Goal: Information Seeking & Learning: Check status

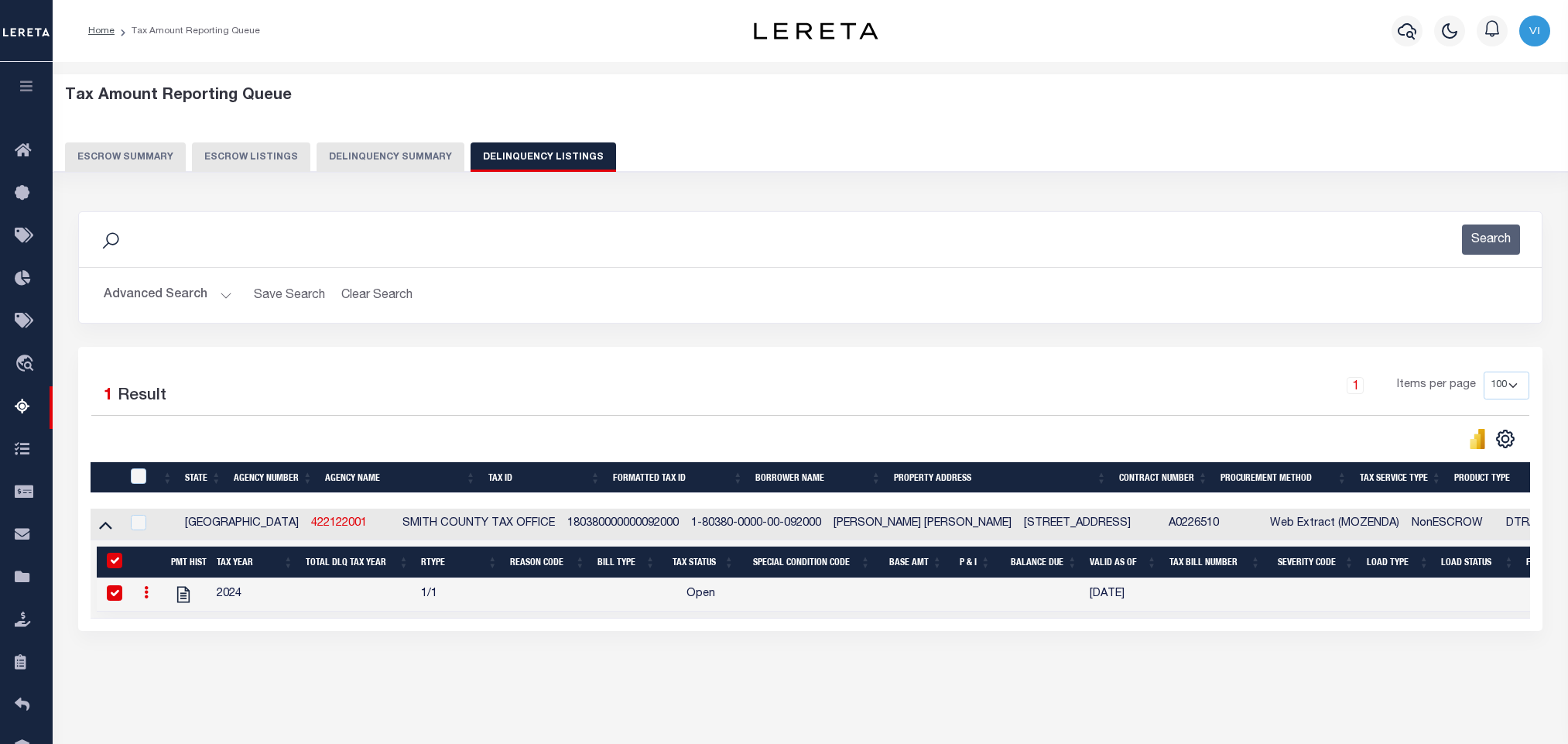
select select "[GEOGRAPHIC_DATA]"
select select "100"
click at [135, 280] on button "Advanced Search" at bounding box center [168, 295] width 128 height 30
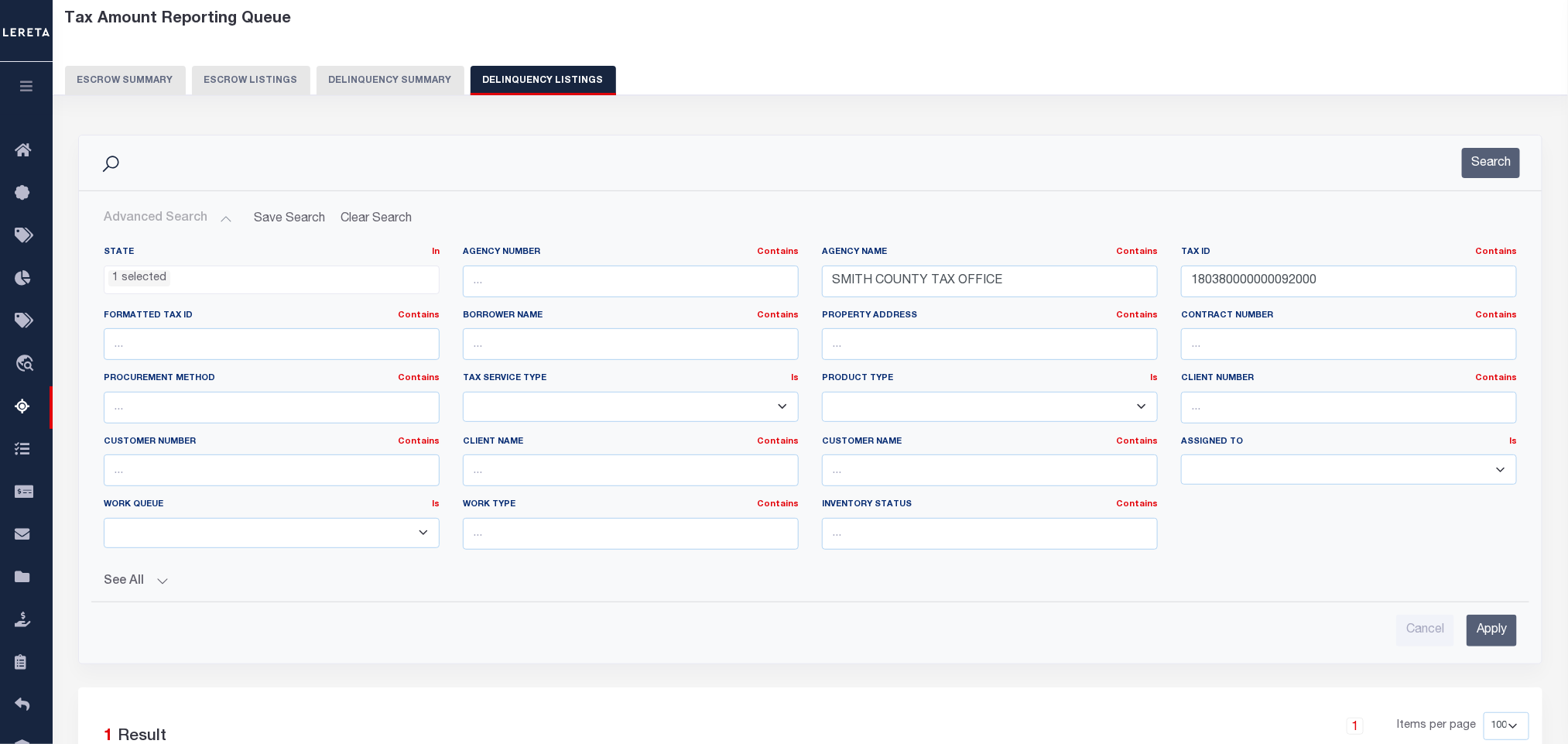
scroll to position [609, 0]
click at [1023, 291] on input "SMITH COUNTY TAX OFFICE" at bounding box center [989, 280] width 336 height 32
paste input "[GEOGRAPHIC_DATA]"
type input "[GEOGRAPHIC_DATA]"
click at [1342, 259] on label "Tax ID Contains Contains Is" at bounding box center [1348, 252] width 336 height 13
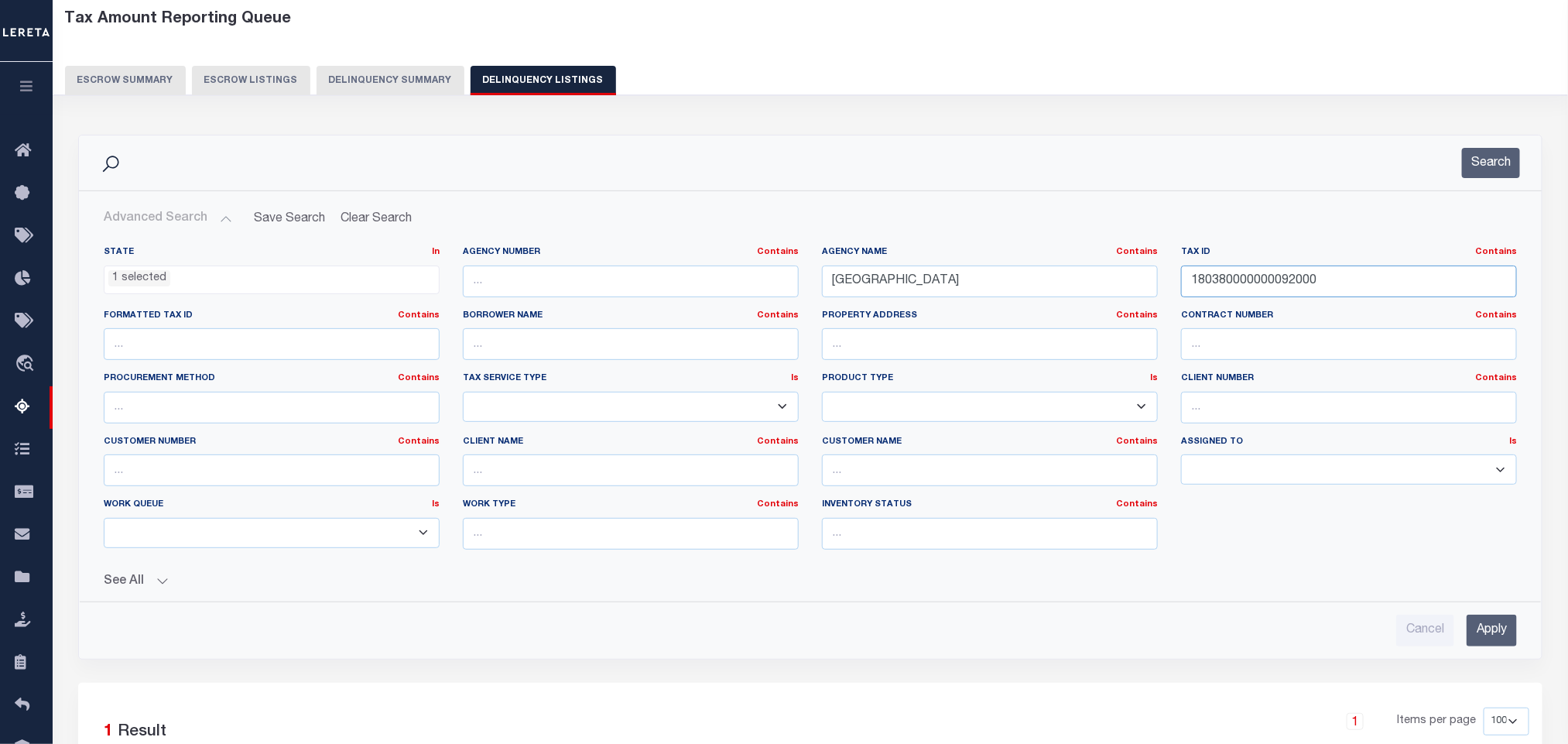
click at [1335, 280] on input "180380000000092000" at bounding box center [1348, 280] width 336 height 32
paste input "9629"
type input "9629"
click at [1496, 630] on input "Apply" at bounding box center [1491, 630] width 50 height 32
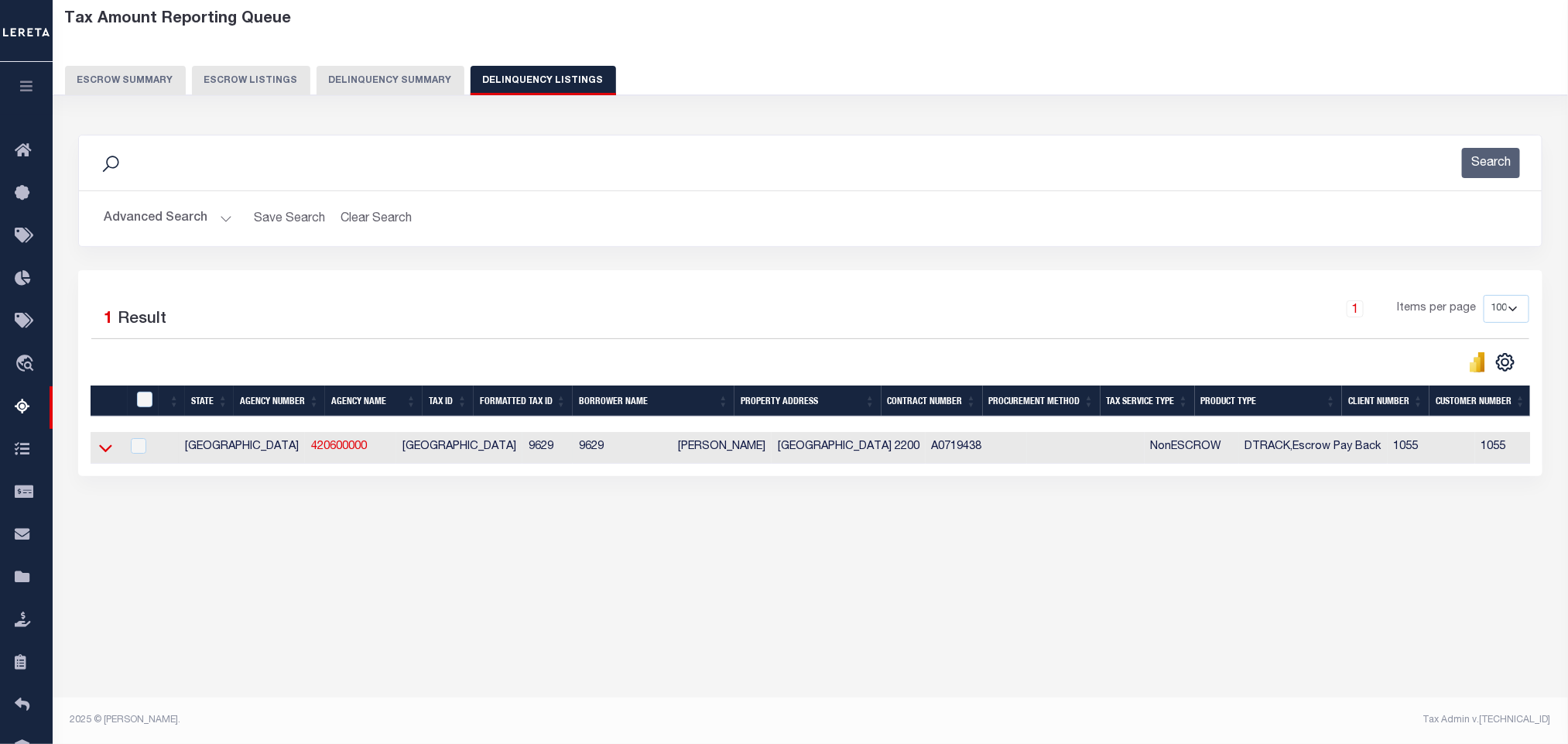
click at [107, 453] on icon at bounding box center [105, 449] width 13 height 8
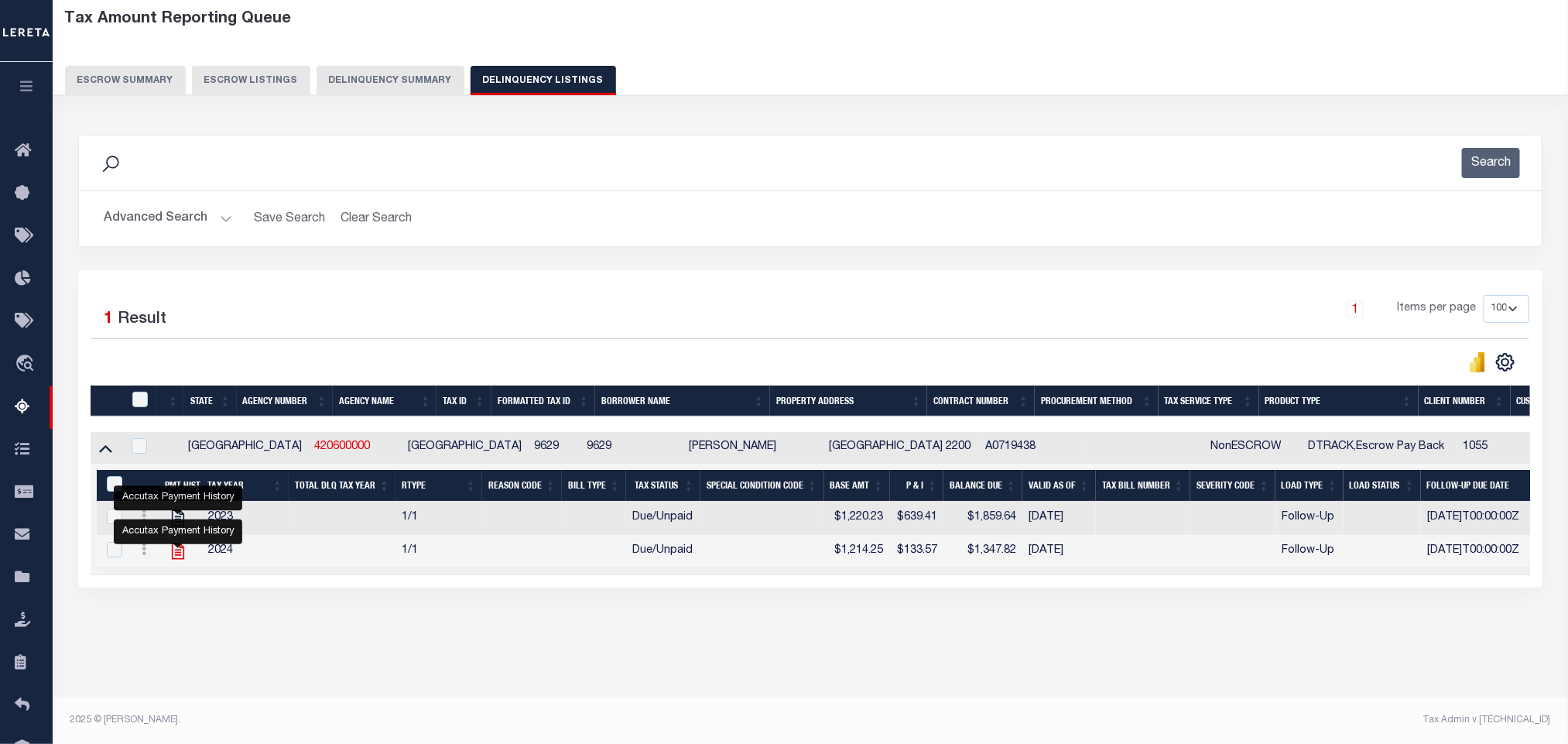
click at [181, 561] on icon "" at bounding box center [178, 552] width 21 height 21
checkbox input "false"
checkbox input "true"
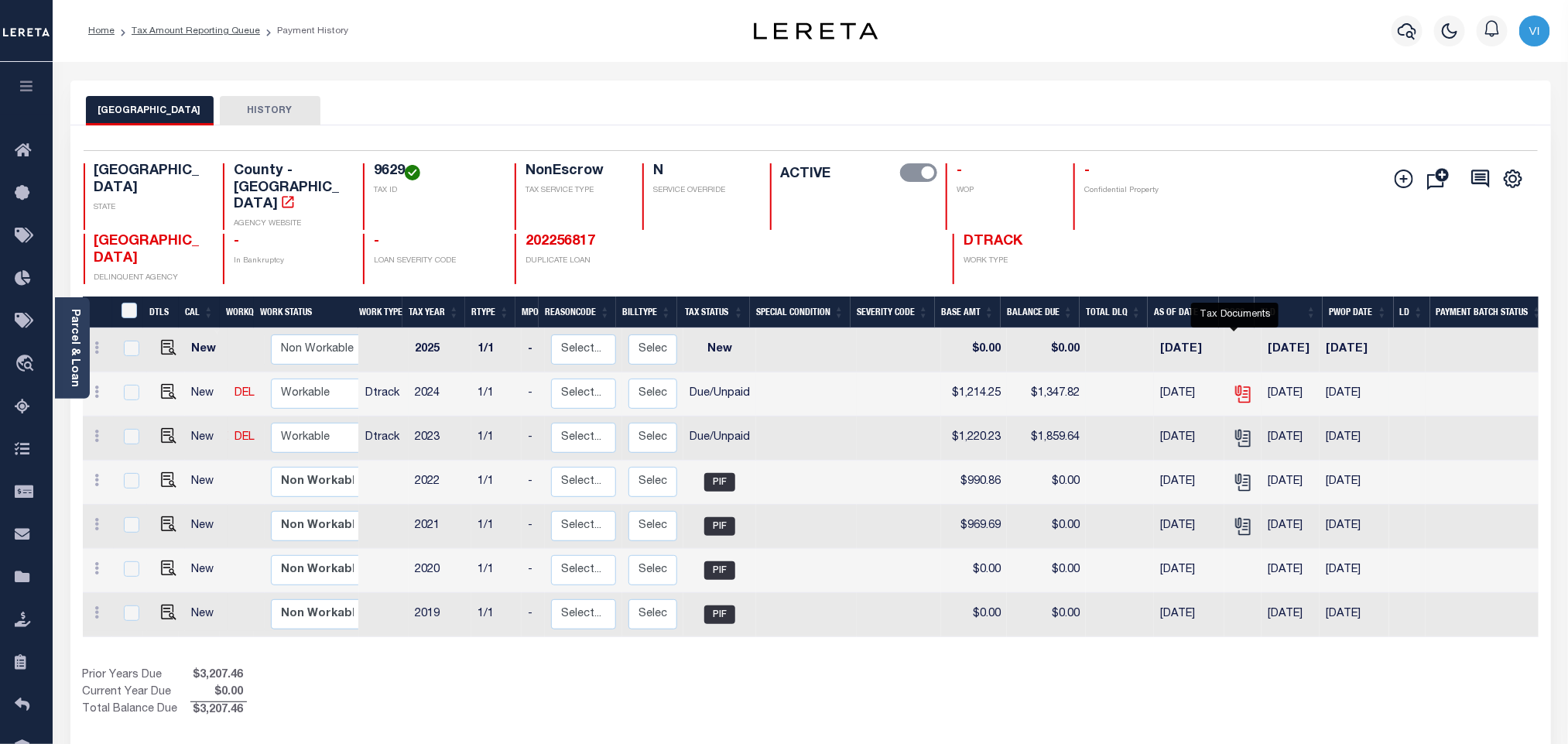
click at [1240, 384] on icon "" at bounding box center [1243, 394] width 21 height 21
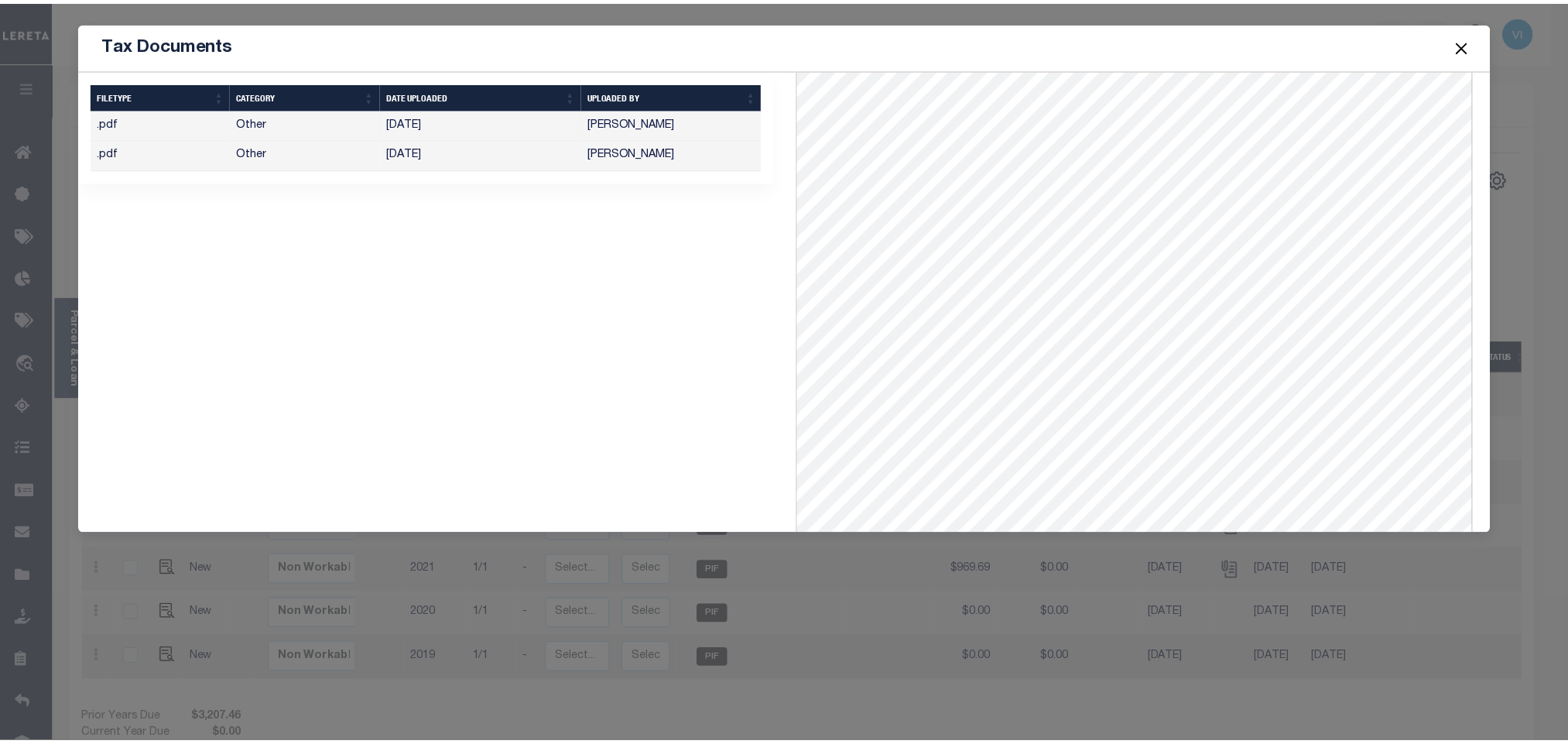
scroll to position [240, 0]
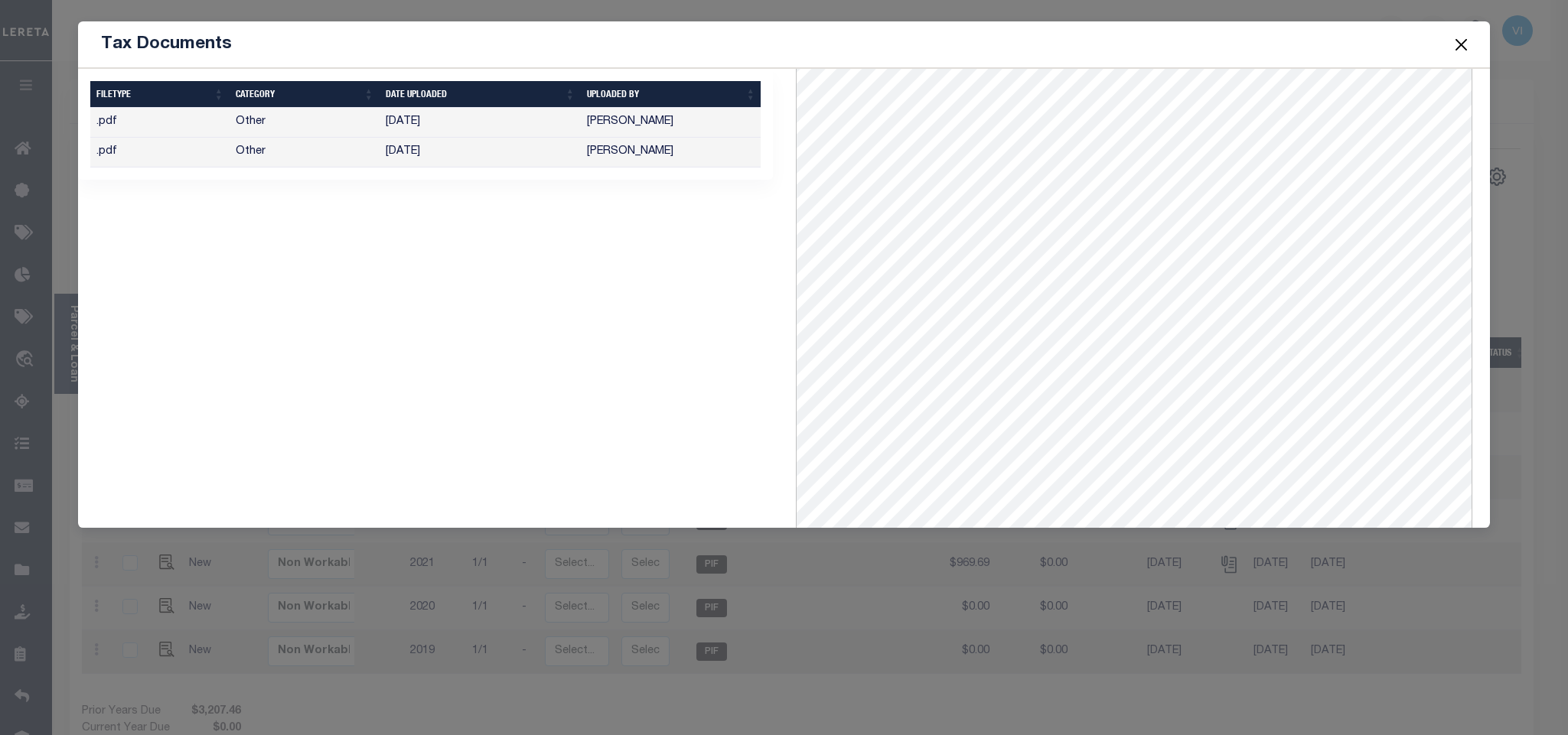
click at [1453, 46] on button "Close" at bounding box center [1461, 45] width 20 height 20
